Goal: Browse casually

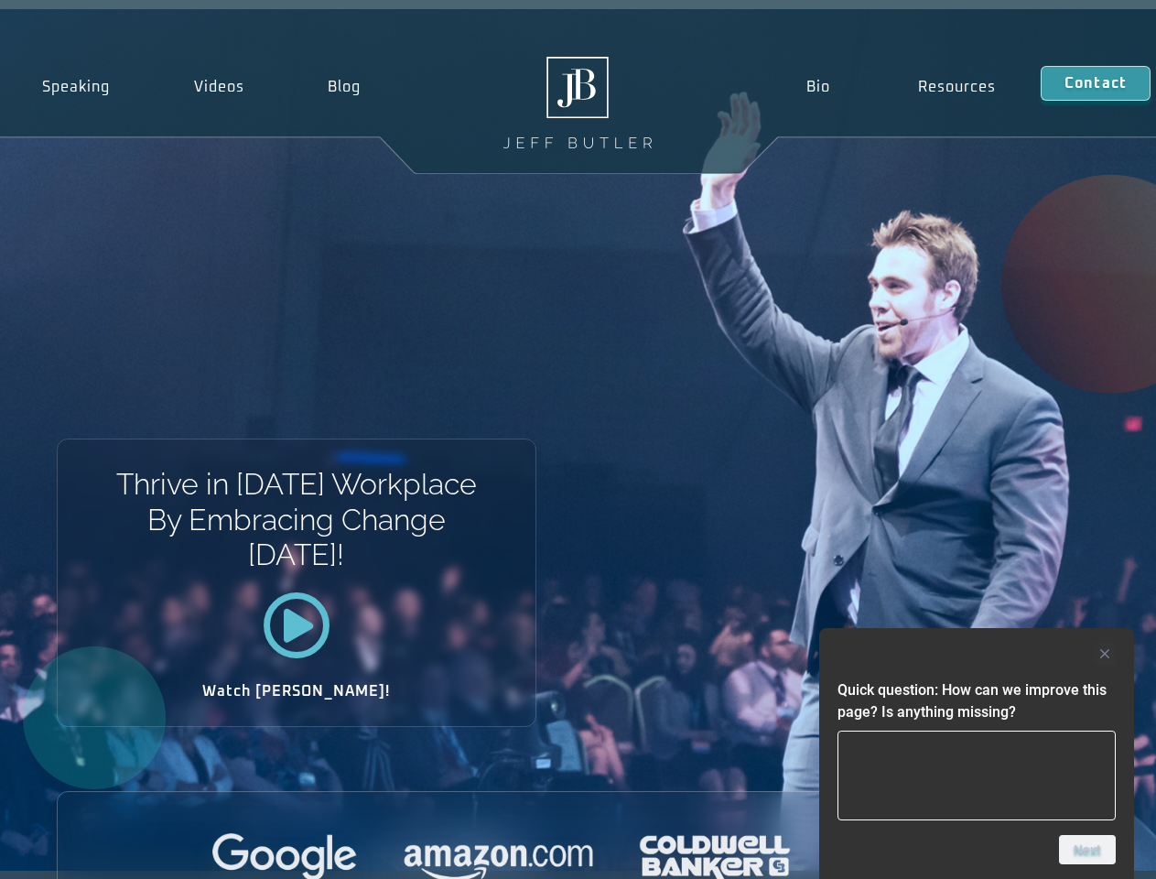
click at [577, 439] on div "Thrive in [DATE] Workplace By Embracing Change [DATE]! Watch [PERSON_NAME]!" at bounding box center [578, 439] width 1156 height 861
click at [976, 653] on div at bounding box center [976, 653] width 278 height 22
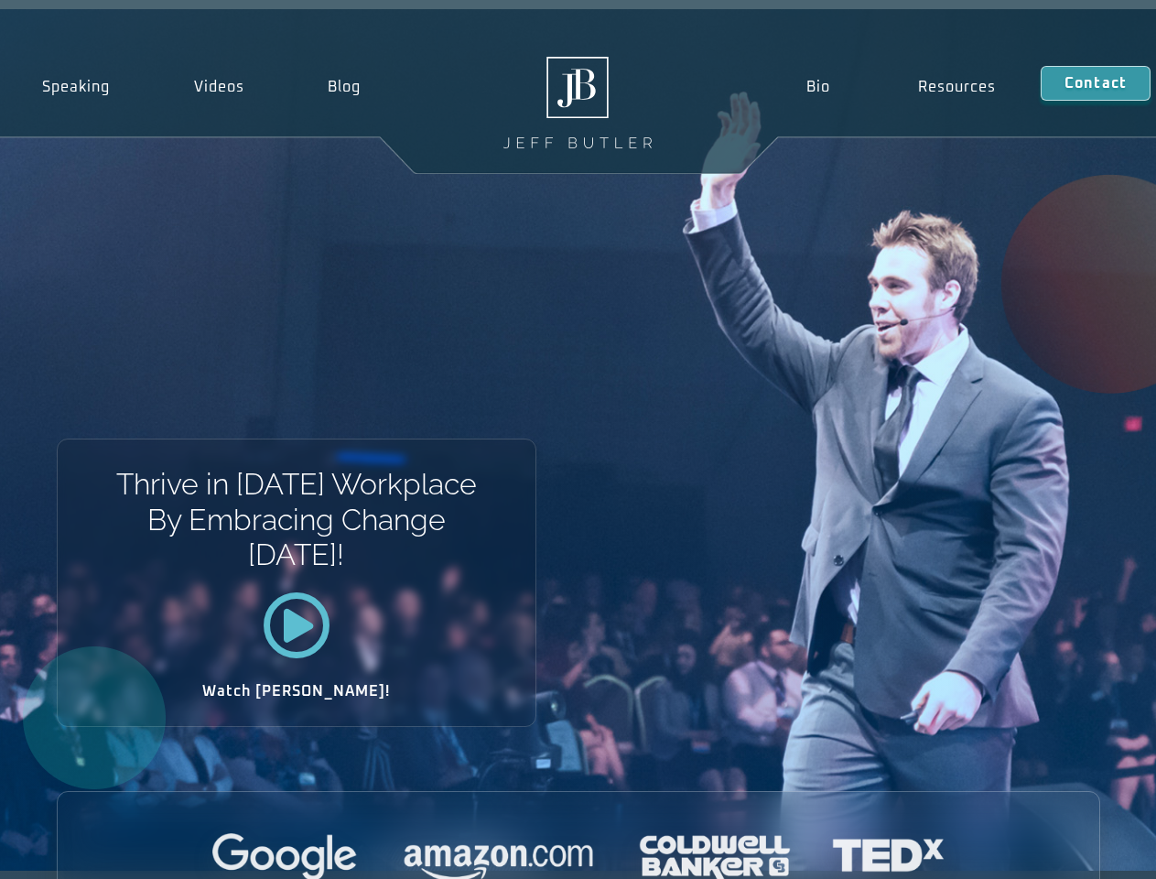
click at [1087, 849] on div at bounding box center [578, 858] width 1041 height 50
